Goal: Browse casually: Explore the website without a specific task or goal

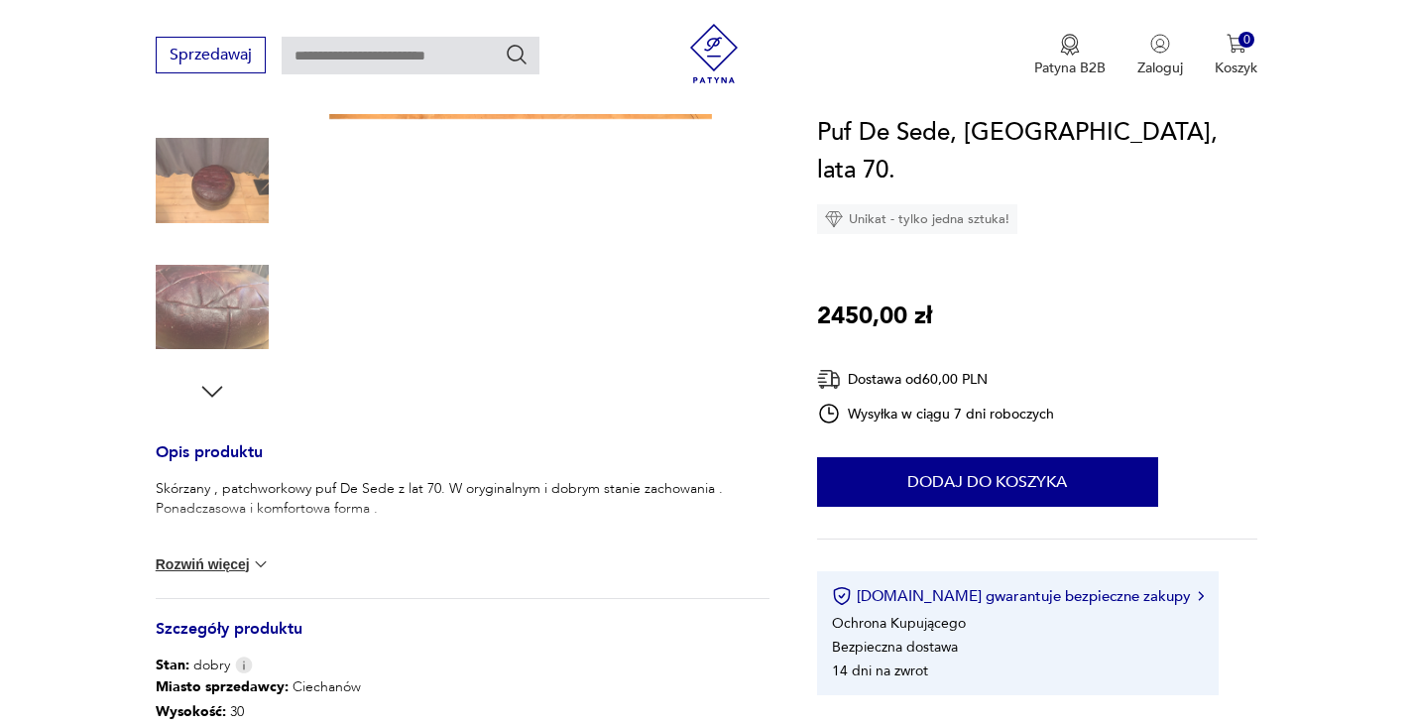
click at [210, 406] on icon "button" at bounding box center [212, 392] width 30 height 30
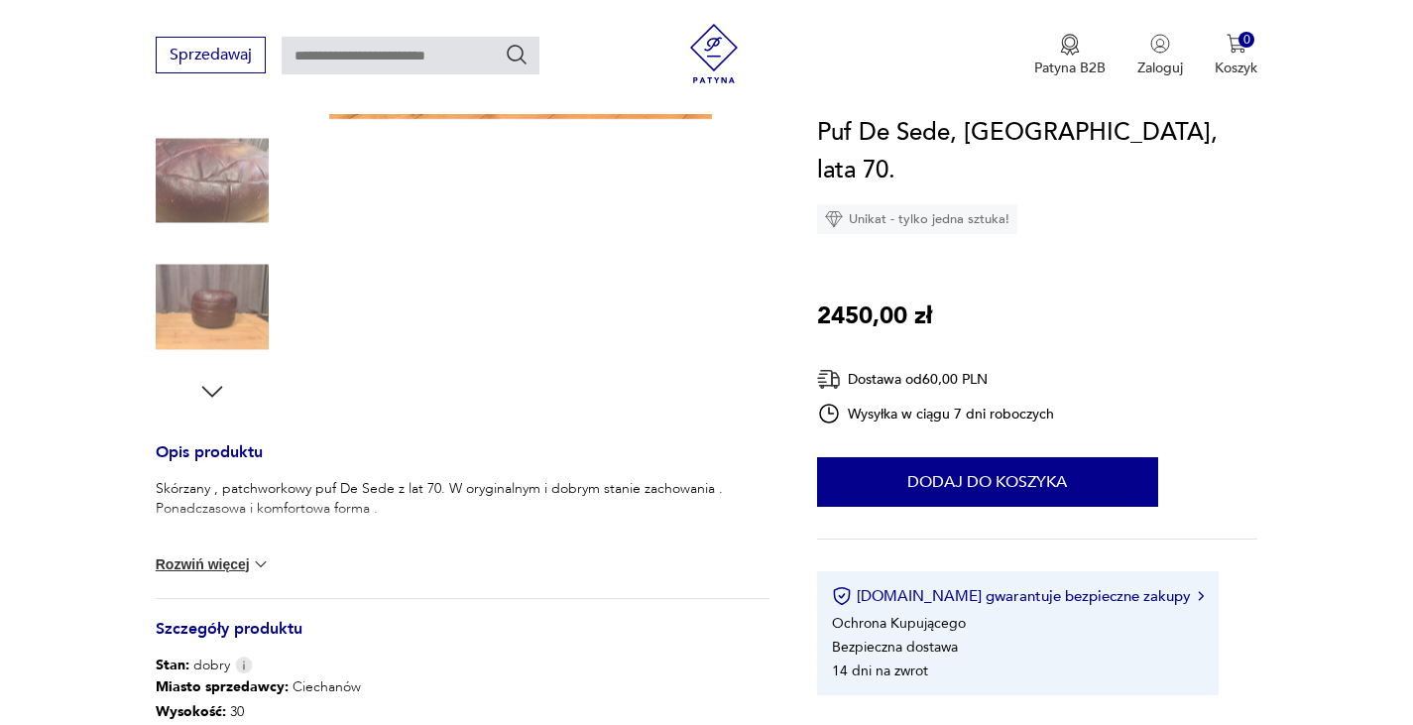
click at [210, 399] on icon "button" at bounding box center [212, 392] width 30 height 30
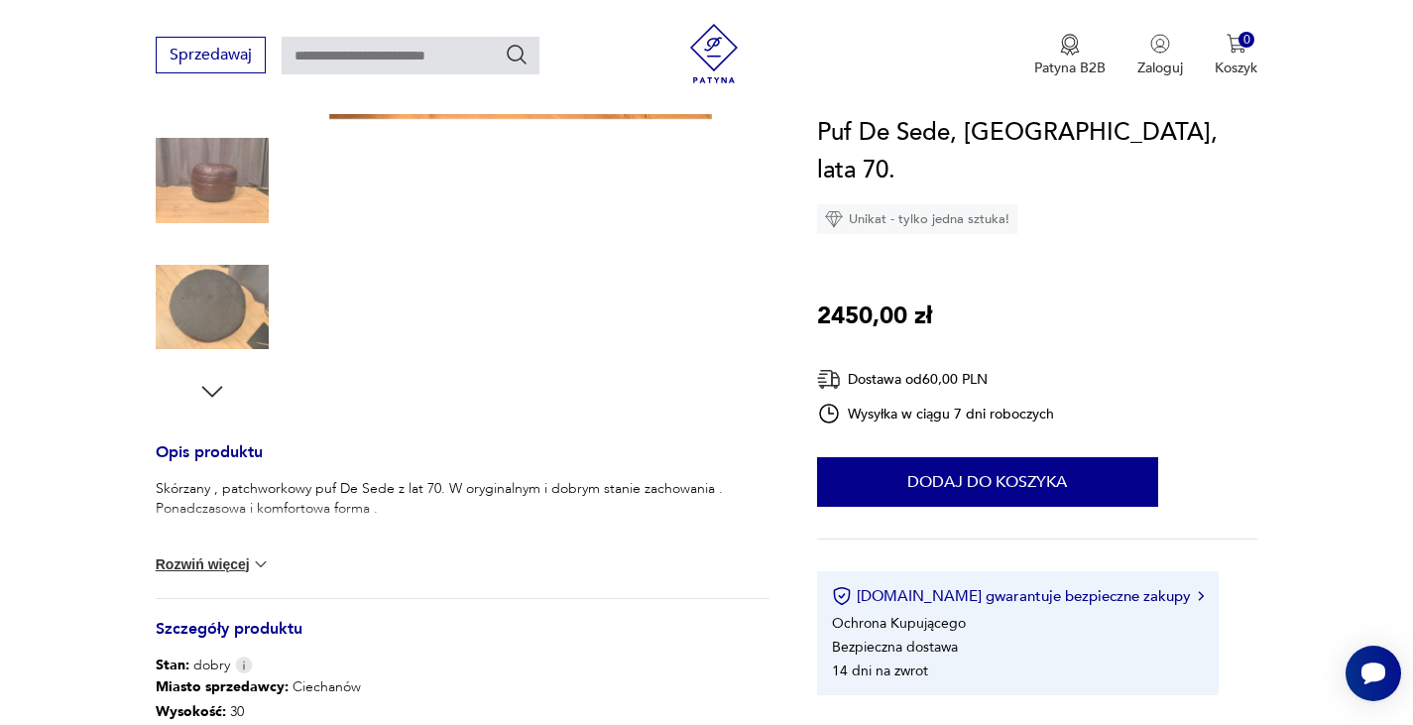
click at [210, 399] on icon "button" at bounding box center [212, 392] width 30 height 30
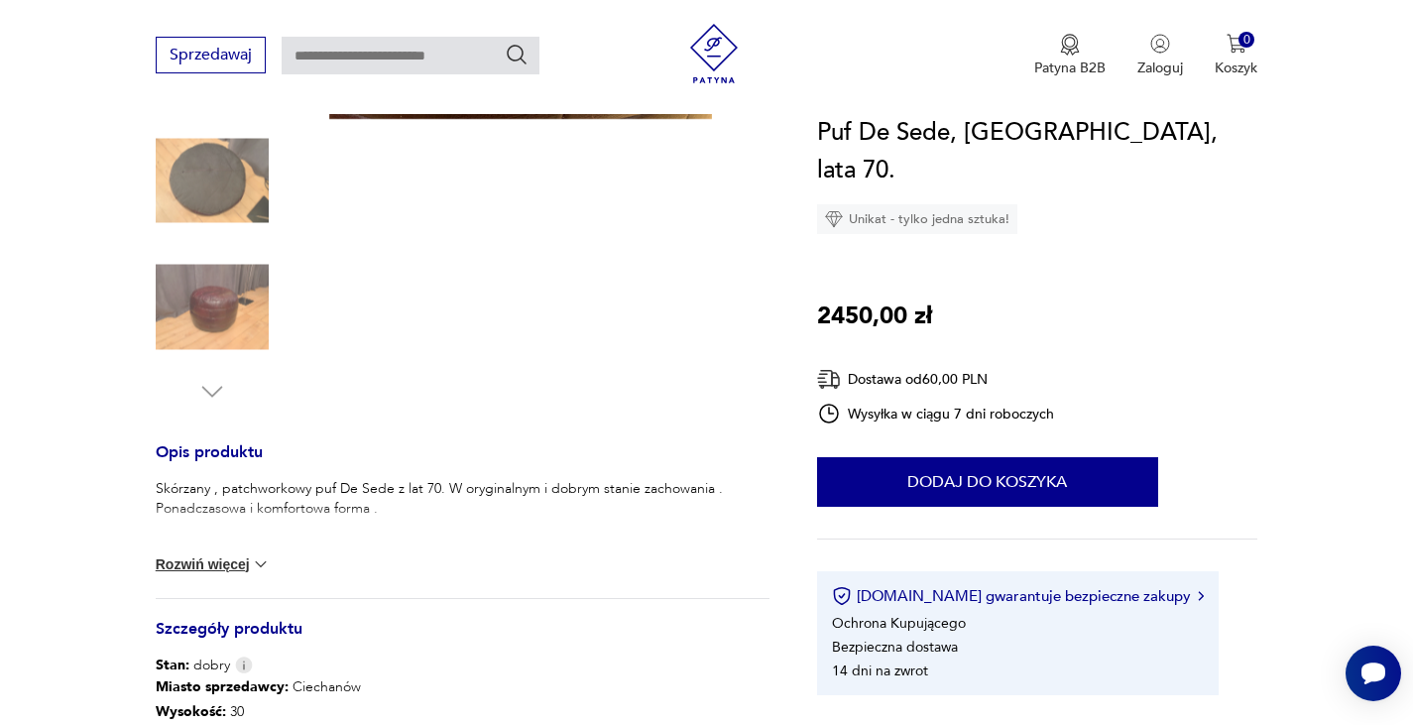
click at [224, 185] on img at bounding box center [212, 180] width 113 height 113
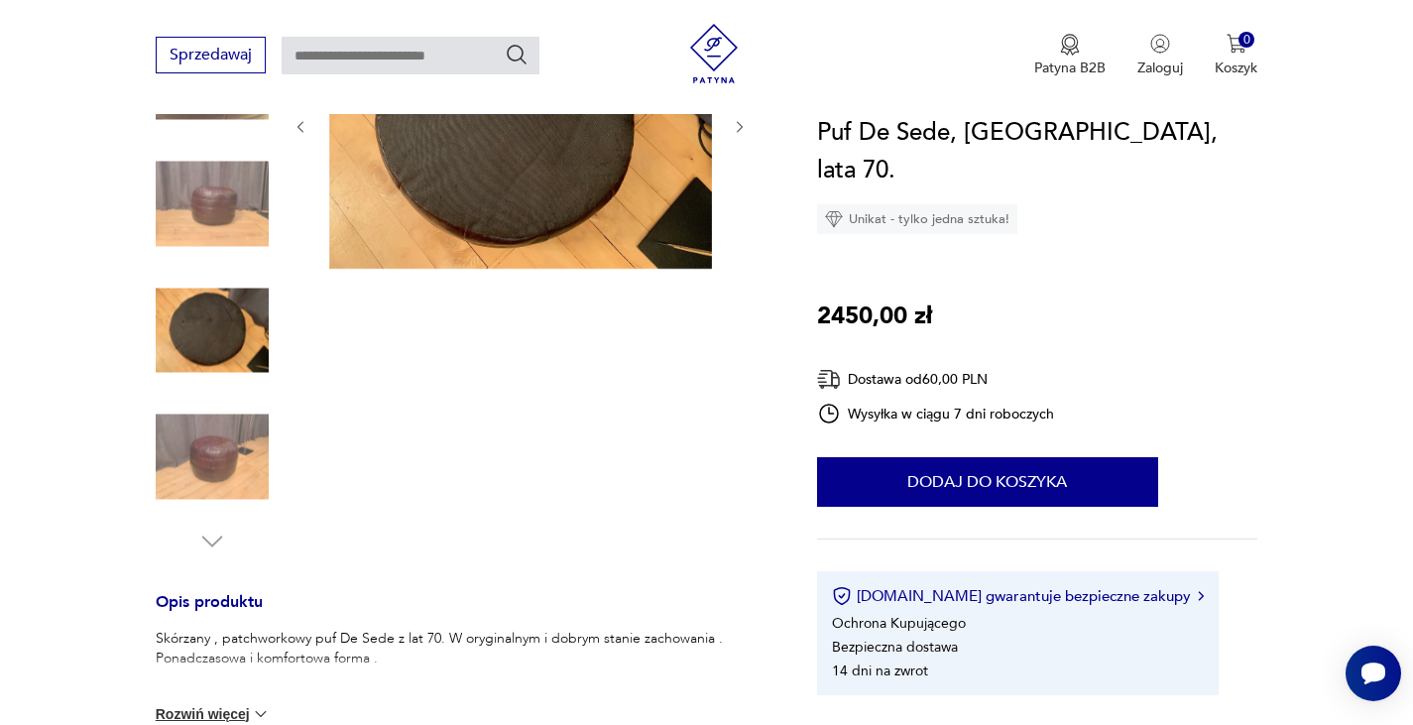
scroll to position [397, 0]
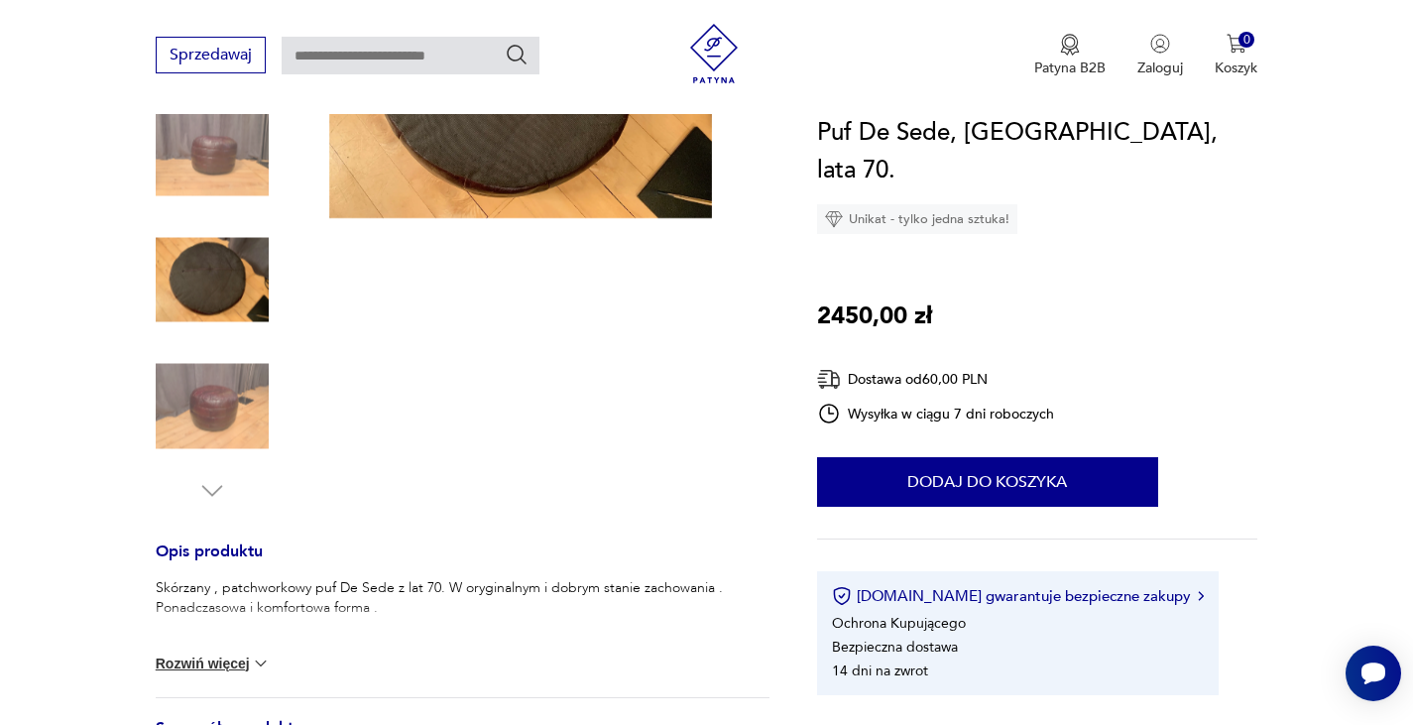
click at [210, 419] on img at bounding box center [212, 406] width 113 height 113
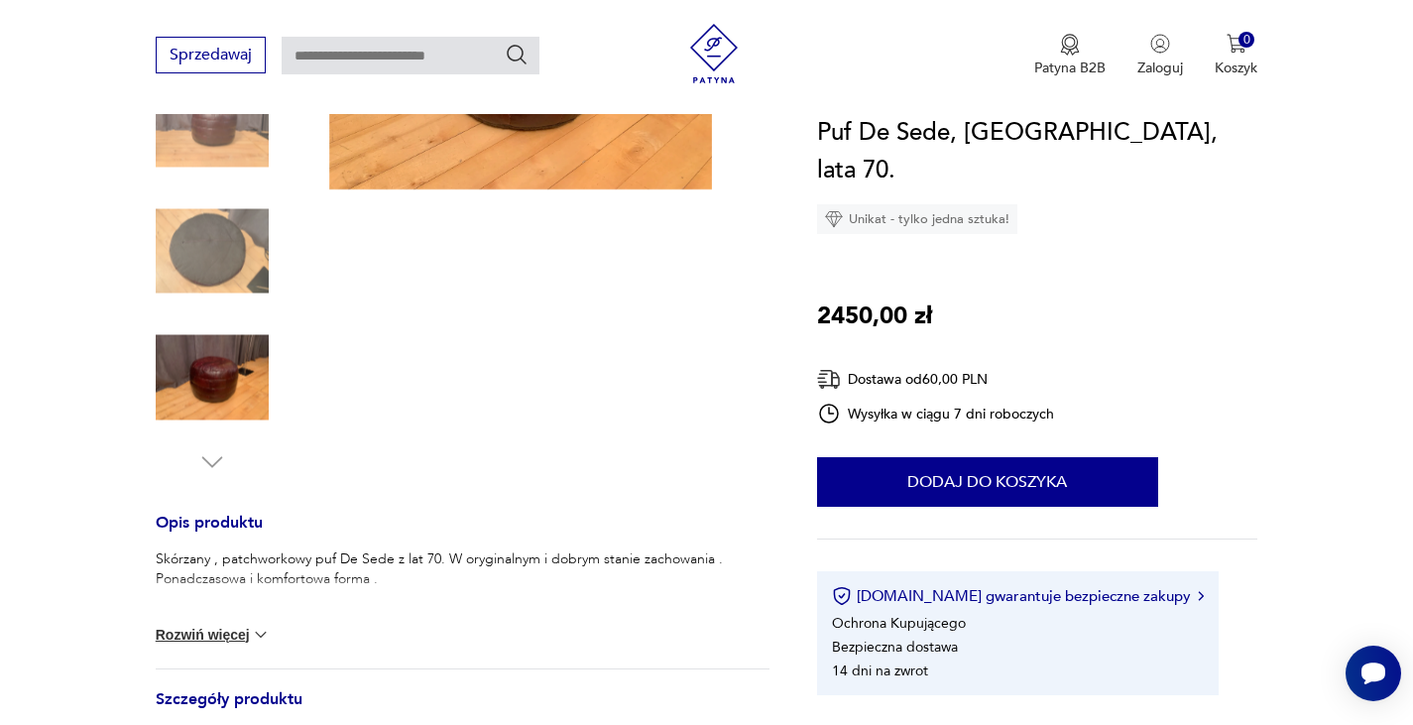
scroll to position [298, 0]
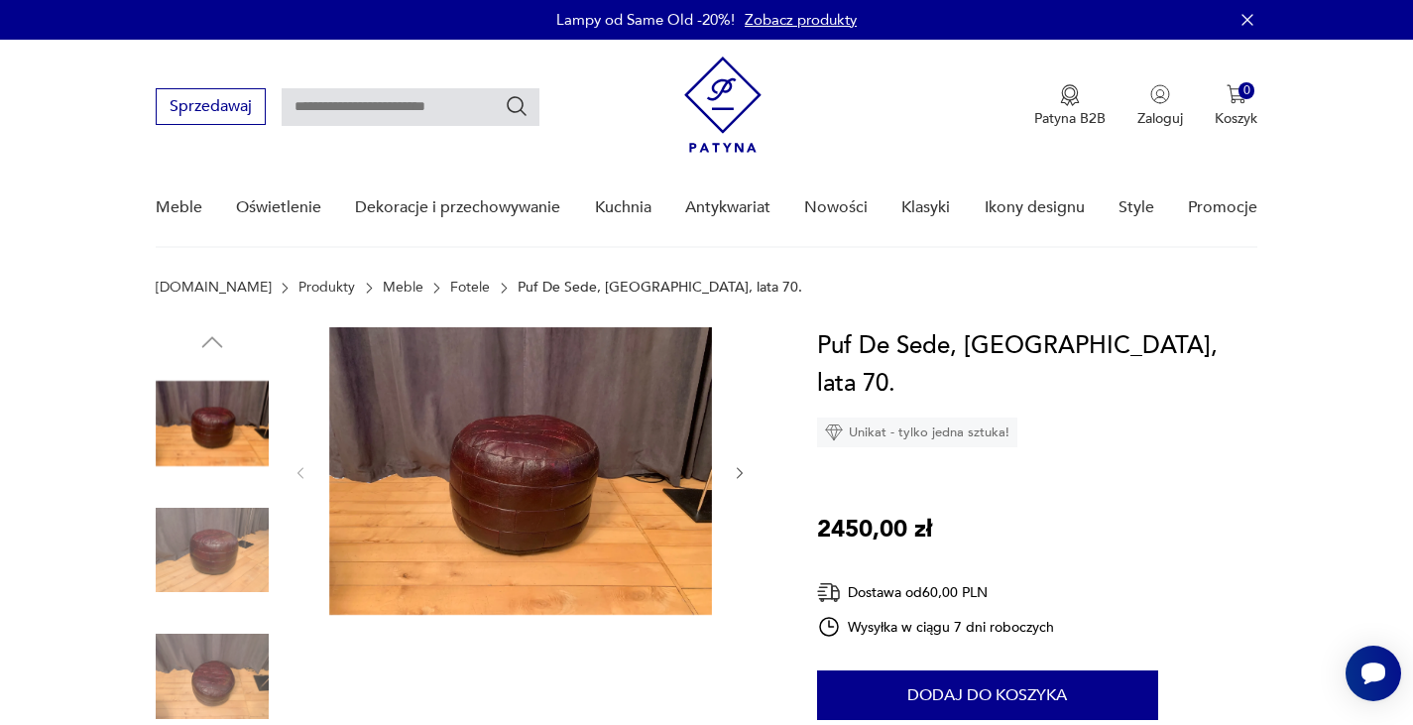
click at [242, 540] on img at bounding box center [212, 550] width 113 height 113
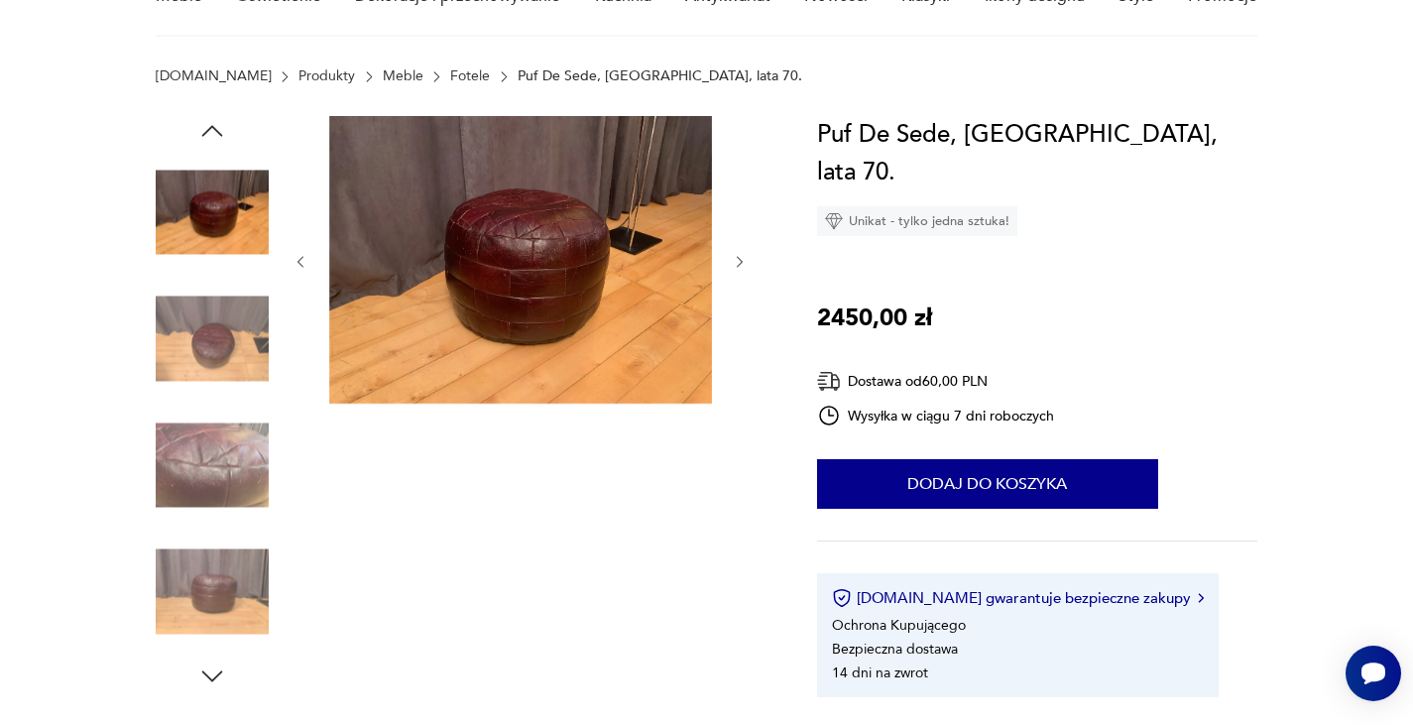
scroll to position [298, 0]
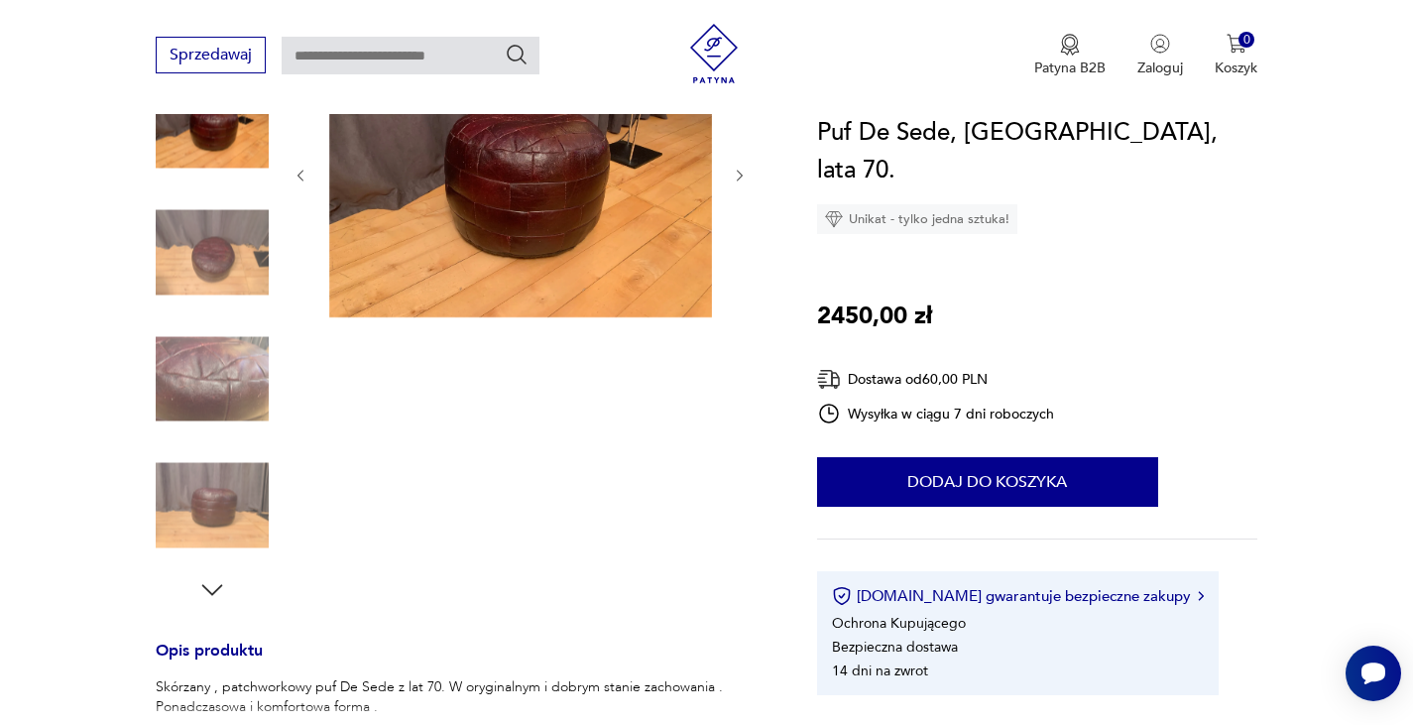
click at [230, 396] on img at bounding box center [212, 378] width 113 height 113
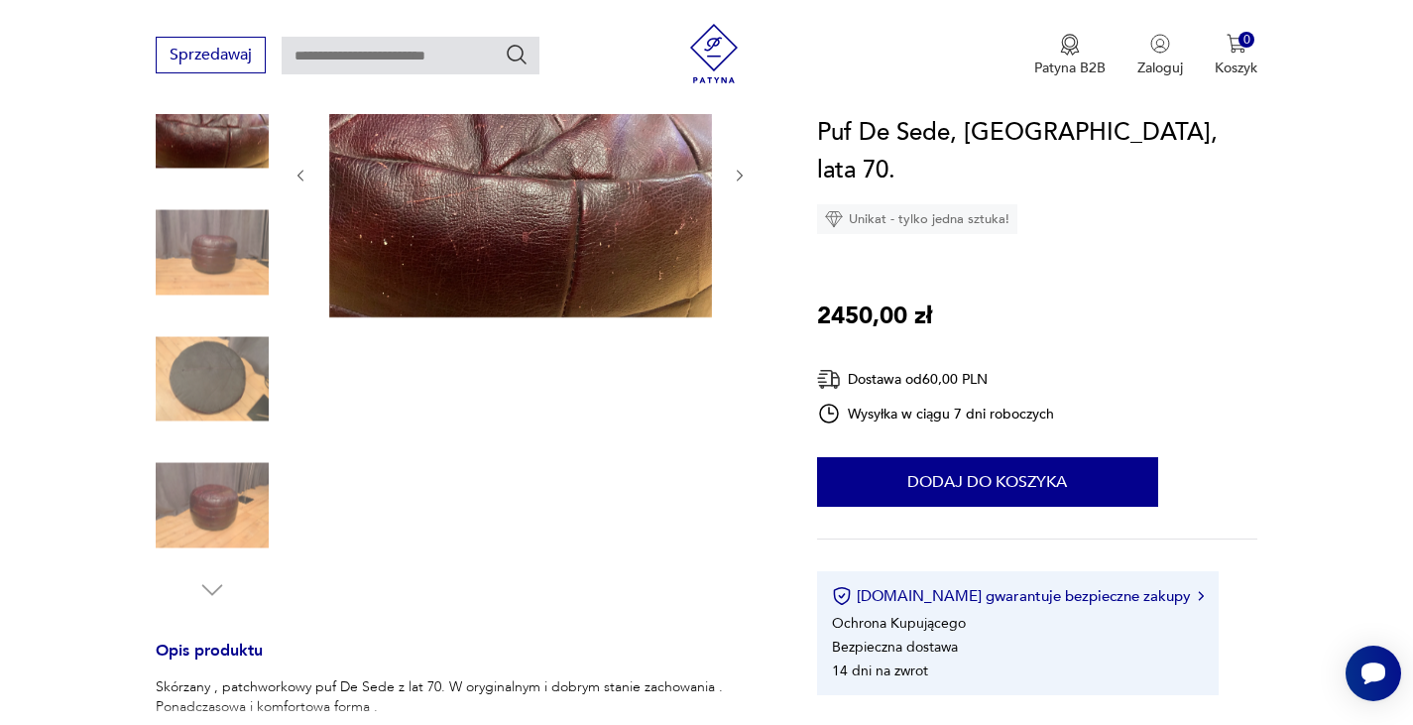
click at [236, 386] on img at bounding box center [212, 378] width 113 height 113
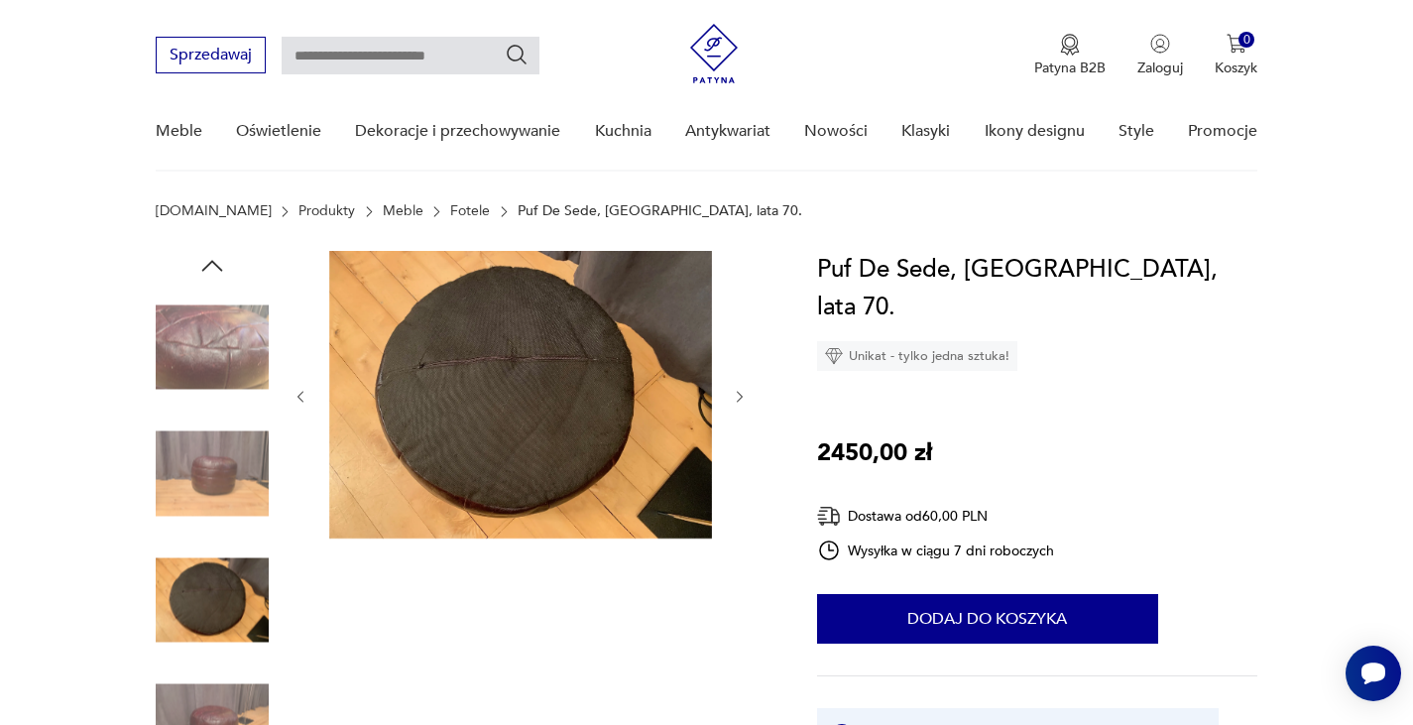
scroll to position [0, 0]
